Goal: Check status: Check status

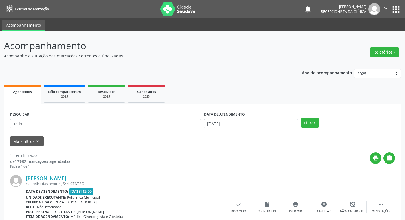
scroll to position [36, 0]
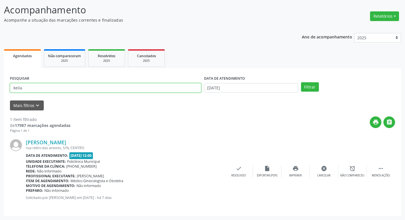
click at [73, 85] on input "keila" at bounding box center [105, 88] width 191 height 10
type input "k"
type input "joseilma"
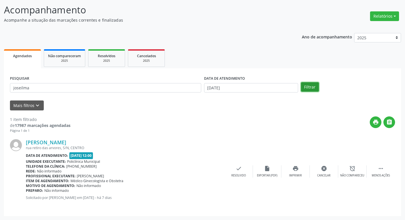
click at [310, 85] on button "Filtrar" at bounding box center [310, 87] width 18 height 10
click at [325, 175] on div "Resolvido" at bounding box center [324, 176] width 15 height 4
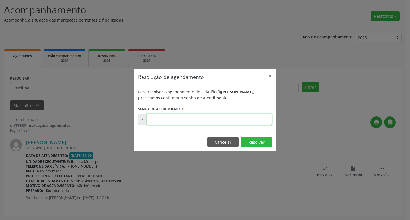
click at [225, 121] on input "text" at bounding box center [209, 119] width 125 height 11
type input "00180067"
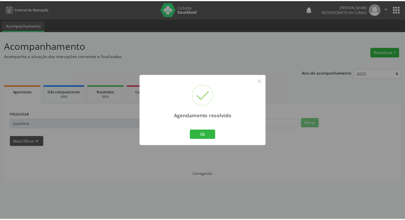
scroll to position [0, 0]
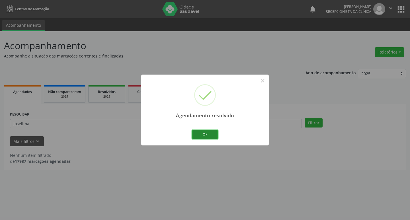
click at [202, 133] on button "Ok" at bounding box center [205, 135] width 26 height 10
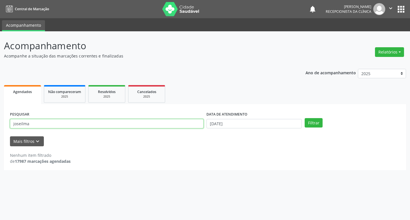
drag, startPoint x: 57, startPoint y: 125, endPoint x: 60, endPoint y: 127, distance: 3.2
click at [59, 127] on input "joseilma" at bounding box center [106, 124] width 193 height 10
type input "j"
type input "daiana"
click at [314, 125] on button "Filtrar" at bounding box center [313, 123] width 18 height 10
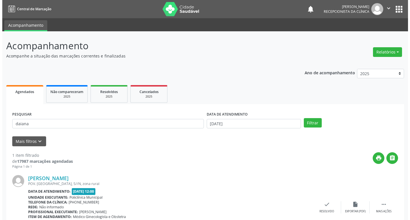
scroll to position [36, 0]
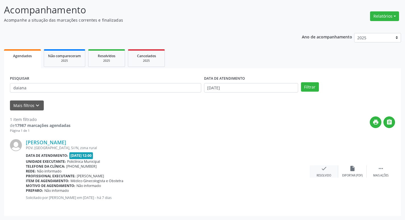
click at [323, 170] on icon "check" at bounding box center [324, 168] width 6 height 6
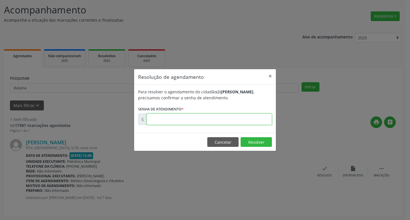
click at [234, 120] on input "text" at bounding box center [209, 119] width 125 height 11
type input "00178995"
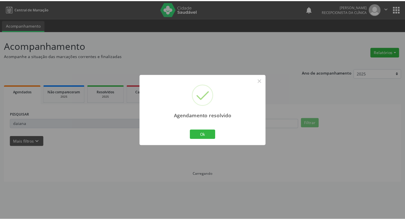
scroll to position [0, 0]
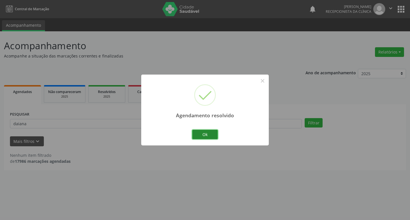
click at [213, 135] on button "Ok" at bounding box center [205, 135] width 26 height 10
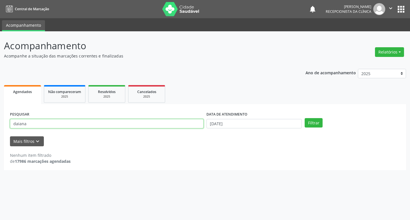
click at [48, 123] on input "daiana" at bounding box center [106, 124] width 193 height 10
type input "d"
type input "keila"
click at [315, 123] on button "Filtrar" at bounding box center [313, 123] width 18 height 10
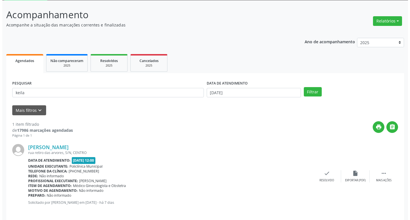
scroll to position [36, 0]
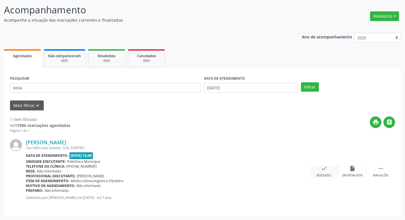
click at [329, 174] on div "Resolvido" at bounding box center [324, 176] width 15 height 4
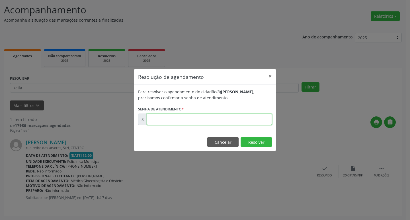
click at [234, 120] on input "text" at bounding box center [209, 119] width 125 height 11
type input "00178986"
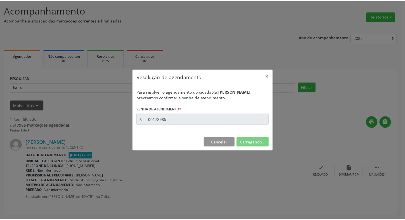
scroll to position [0, 0]
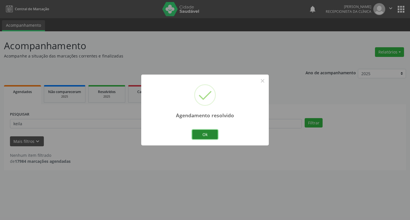
click at [207, 136] on button "Ok" at bounding box center [205, 135] width 26 height 10
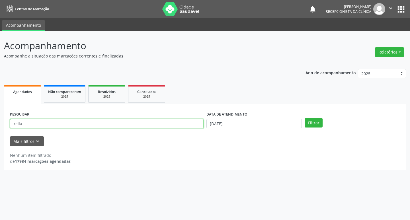
click at [65, 122] on input "keila" at bounding box center [106, 124] width 193 height 10
type input "k"
click at [310, 121] on button "Filtrar" at bounding box center [313, 123] width 18 height 10
click at [23, 123] on input "tamrys" at bounding box center [106, 124] width 193 height 10
click at [314, 119] on button "Filtrar" at bounding box center [313, 123] width 18 height 10
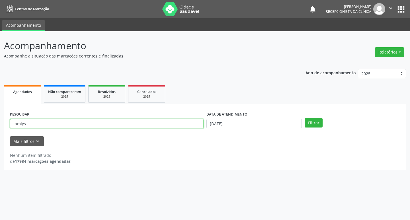
click at [119, 126] on input "tamiys" at bounding box center [106, 124] width 193 height 10
type input "tamirys"
click at [315, 123] on button "Filtrar" at bounding box center [313, 123] width 18 height 10
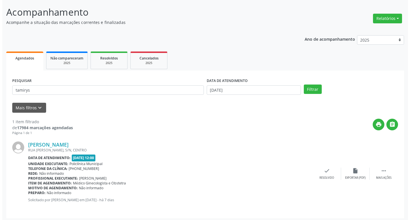
scroll to position [36, 0]
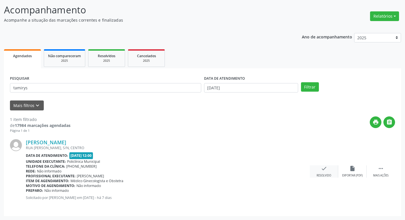
click at [326, 168] on icon "check" at bounding box center [324, 168] width 6 height 6
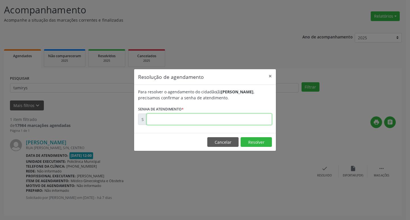
click at [243, 120] on input "text" at bounding box center [209, 119] width 125 height 11
type input "00179142"
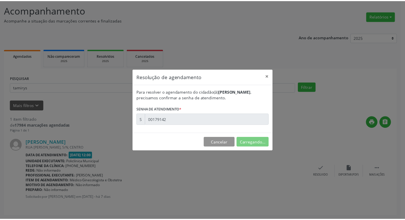
scroll to position [0, 0]
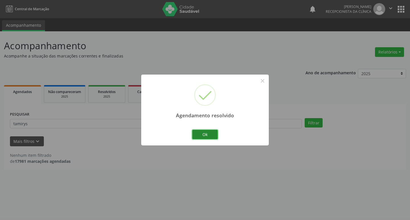
click at [200, 131] on button "Ok" at bounding box center [205, 135] width 26 height 10
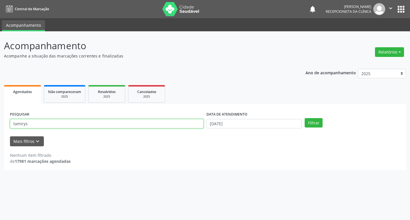
drag, startPoint x: 120, startPoint y: 122, endPoint x: 124, endPoint y: 122, distance: 3.7
click at [120, 122] on input "tamirys" at bounding box center [106, 124] width 193 height 10
type input "t"
click at [171, 126] on input "text" at bounding box center [106, 124] width 193 height 10
click at [319, 123] on button "Filtrar" at bounding box center [313, 123] width 18 height 10
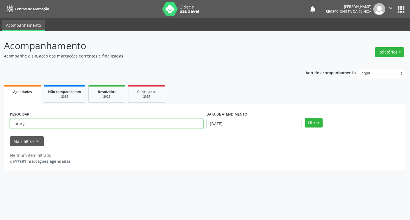
click at [19, 124] on input "tamrys" at bounding box center [106, 124] width 193 height 10
click at [321, 123] on button "Filtrar" at bounding box center [313, 123] width 18 height 10
click at [314, 125] on button "Filtrar" at bounding box center [313, 123] width 18 height 10
click at [88, 123] on input "tamirys" at bounding box center [106, 124] width 193 height 10
type input "t"
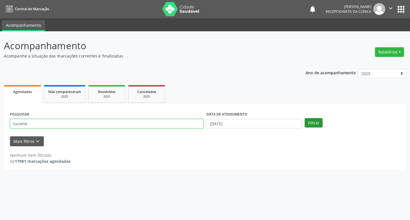
type input "luciene"
click at [318, 125] on button "Filtrar" at bounding box center [313, 123] width 18 height 10
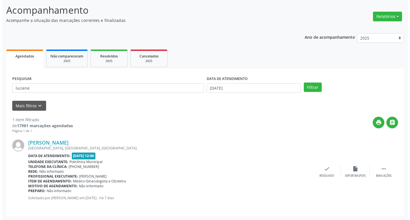
scroll to position [36, 0]
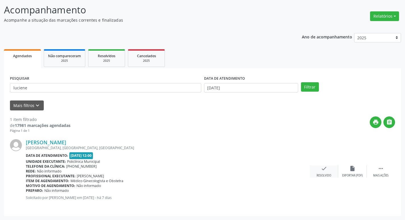
click at [326, 173] on div "check Resolvido" at bounding box center [324, 171] width 28 height 12
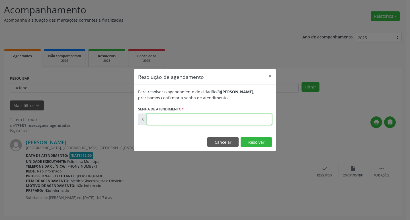
click at [212, 121] on input "text" at bounding box center [209, 119] width 125 height 11
click at [208, 119] on input "text" at bounding box center [209, 119] width 125 height 11
type input "00179160"
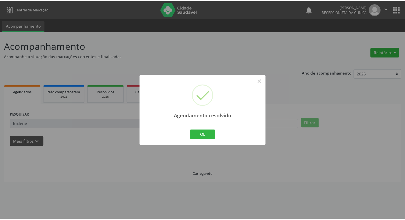
scroll to position [0, 0]
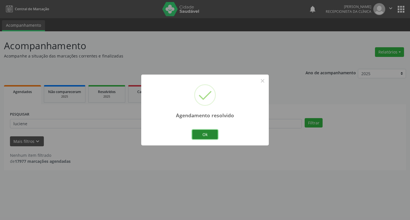
click at [207, 131] on button "Ok" at bounding box center [205, 135] width 26 height 10
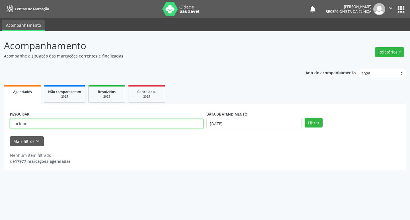
click at [47, 124] on input "luciene" at bounding box center [106, 124] width 193 height 10
type input "l"
type input "[PERSON_NAME]"
click at [316, 123] on button "Filtrar" at bounding box center [313, 123] width 18 height 10
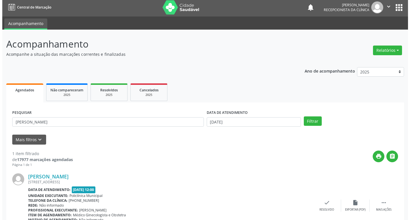
scroll to position [36, 0]
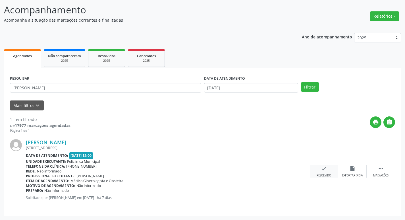
click at [326, 173] on div "check Resolvido" at bounding box center [324, 171] width 28 height 12
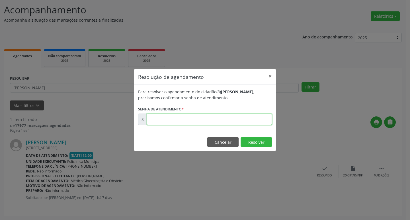
click at [197, 120] on input "text" at bounding box center [209, 119] width 125 height 11
type input "00179051"
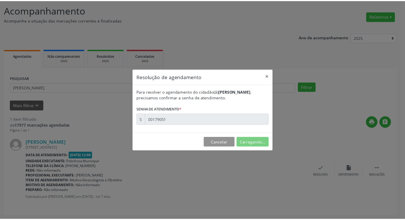
scroll to position [0, 0]
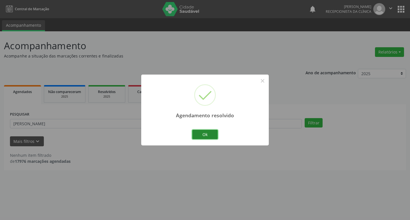
click at [211, 137] on button "Ok" at bounding box center [205, 135] width 26 height 10
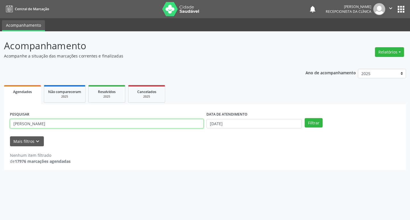
click at [94, 123] on input "[PERSON_NAME]" at bounding box center [106, 124] width 193 height 10
type input "m"
type input "girlene"
click at [304, 118] on button "Filtrar" at bounding box center [313, 123] width 18 height 10
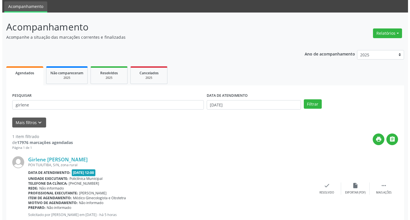
scroll to position [36, 0]
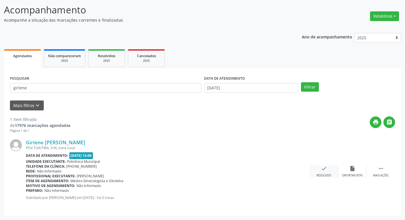
click at [319, 175] on div "Resolvido" at bounding box center [324, 176] width 15 height 4
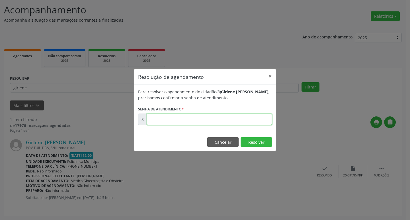
click at [250, 119] on input "text" at bounding box center [209, 119] width 125 height 11
type input "00180160"
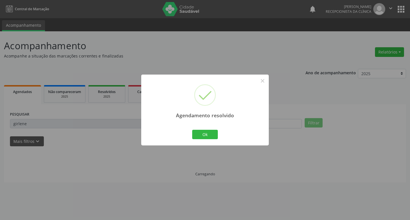
scroll to position [0, 0]
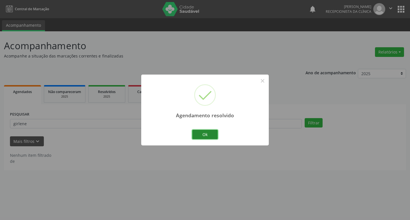
click at [212, 135] on button "Ok" at bounding box center [205, 135] width 26 height 10
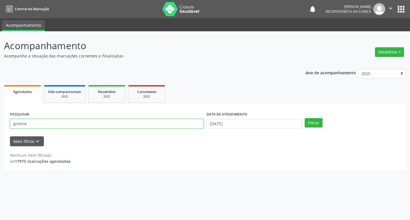
click at [75, 125] on input "girlene" at bounding box center [106, 124] width 193 height 10
type input "g"
